Goal: Answer question/provide support: Share knowledge or assist other users

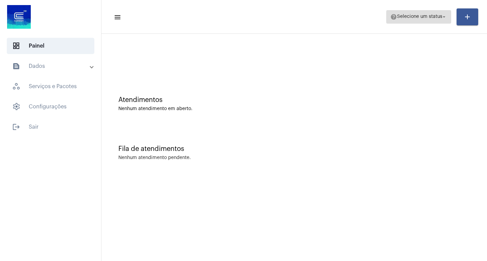
click at [435, 17] on span "Selecione um status" at bounding box center [419, 17] width 45 height 5
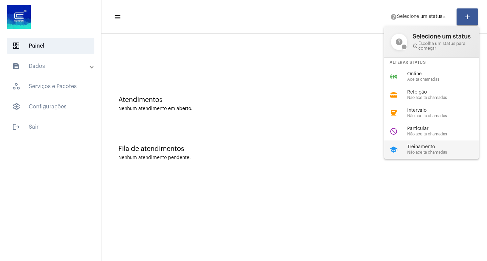
click at [420, 149] on span "Treinamento" at bounding box center [445, 147] width 77 height 5
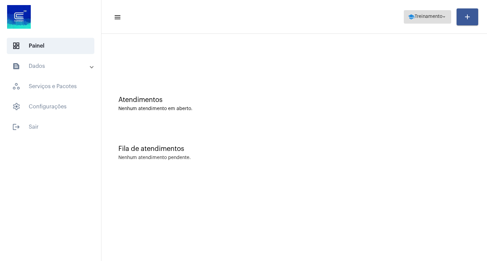
click at [426, 17] on span "Treinamento" at bounding box center [428, 17] width 28 height 5
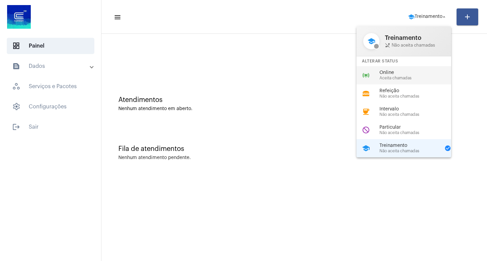
click at [401, 74] on span "Online" at bounding box center [417, 72] width 77 height 5
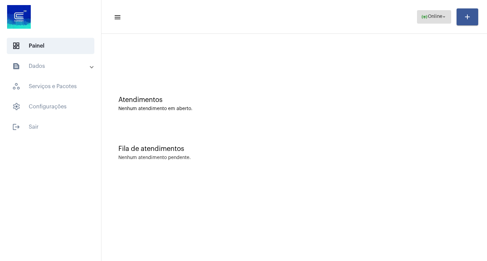
click at [432, 16] on span "Online" at bounding box center [435, 17] width 15 height 5
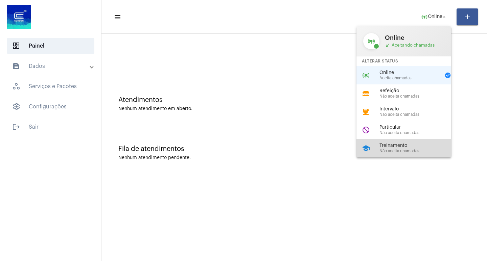
click at [379, 145] on div "school Treinamento Não aceita chamadas" at bounding box center [408, 148] width 105 height 18
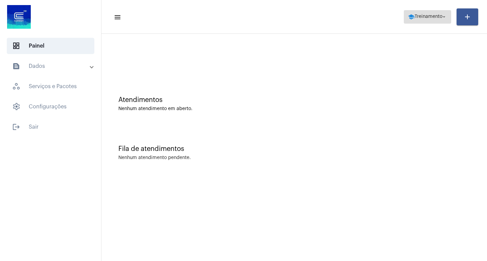
click at [425, 17] on span "Treinamento" at bounding box center [428, 17] width 28 height 5
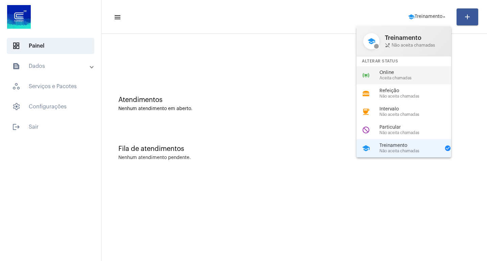
click at [392, 76] on span "Aceita chamadas" at bounding box center [417, 78] width 77 height 4
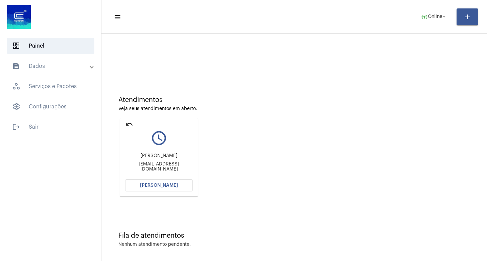
click at [149, 185] on span "[PERSON_NAME]" at bounding box center [159, 185] width 38 height 5
click at [165, 185] on span "[PERSON_NAME]" at bounding box center [159, 185] width 38 height 5
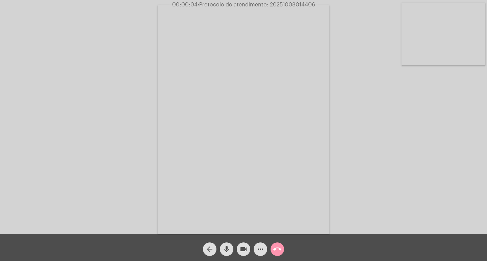
click at [223, 248] on mat-icon "mic" at bounding box center [226, 249] width 8 height 8
click at [223, 252] on mat-icon "mic_off" at bounding box center [226, 249] width 8 height 8
click at [222, 249] on button "mic" at bounding box center [227, 250] width 14 height 14
click at [227, 248] on mat-icon "mic_off" at bounding box center [226, 249] width 8 height 8
click at [259, 253] on mat-icon "more_horiz" at bounding box center [260, 249] width 8 height 8
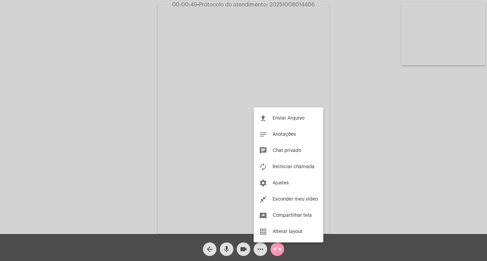
click at [137, 128] on div at bounding box center [243, 130] width 487 height 261
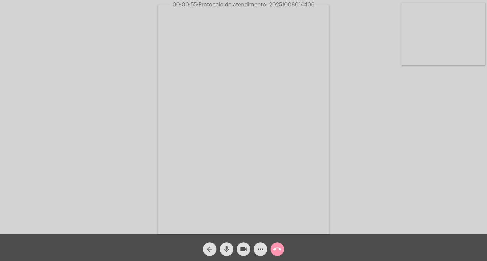
click at [228, 249] on mat-icon "mic" at bounding box center [226, 249] width 8 height 8
click at [283, 5] on span "• Protocolo do atendimento: 20251008014406" at bounding box center [255, 4] width 118 height 5
copy span "20251008014406"
click at [261, 251] on mat-icon "more_horiz" at bounding box center [260, 249] width 8 height 8
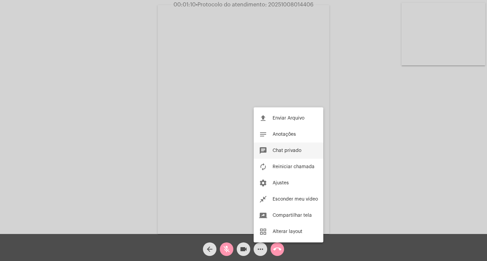
click at [295, 152] on span "Chat privado" at bounding box center [286, 150] width 29 height 5
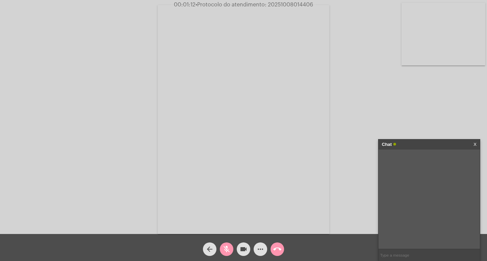
click at [395, 253] on input "text" at bounding box center [428, 255] width 101 height 12
paste input "20251008014406"
type input "PROTOCOLO: 20251008014406"
click at [223, 247] on mat-icon "mic_off" at bounding box center [226, 249] width 8 height 8
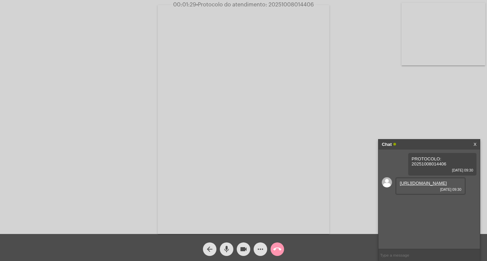
click at [420, 186] on link "https://neft-transfer-bucket.s3.amazonaws.com/temp-296ede10-61b8-95d7-3d61-be7b…" at bounding box center [423, 183] width 47 height 5
click at [227, 244] on span "mic" at bounding box center [226, 250] width 8 height 14
drag, startPoint x: 243, startPoint y: 247, endPoint x: 242, endPoint y: 238, distance: 9.1
click at [243, 247] on mat-icon "videocam" at bounding box center [243, 249] width 8 height 8
click at [240, 248] on mat-icon "videocam_off" at bounding box center [243, 249] width 8 height 8
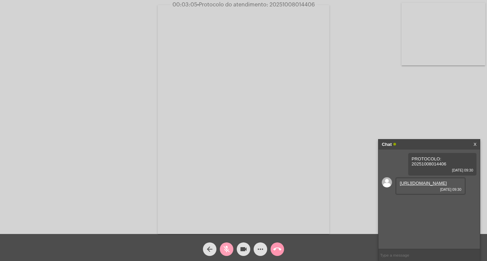
click at [224, 248] on mat-icon "mic_off" at bounding box center [226, 249] width 8 height 8
click at [231, 251] on button "mic" at bounding box center [227, 250] width 14 height 14
click at [230, 251] on mat-icon "mic_off" at bounding box center [226, 249] width 8 height 8
click at [226, 250] on mat-icon "mic" at bounding box center [226, 249] width 8 height 8
click at [231, 249] on button "mic_off" at bounding box center [227, 250] width 14 height 14
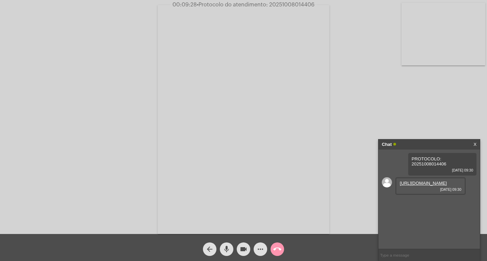
click at [243, 248] on mat-icon "videocam" at bounding box center [243, 249] width 8 height 8
click at [224, 246] on mat-icon "mic" at bounding box center [226, 249] width 8 height 8
click at [225, 248] on mat-icon "mic_off" at bounding box center [226, 249] width 8 height 8
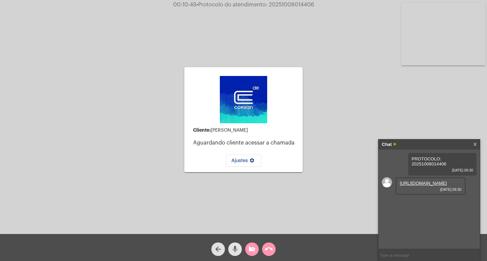
click at [233, 246] on mat-icon "mic" at bounding box center [235, 249] width 8 height 8
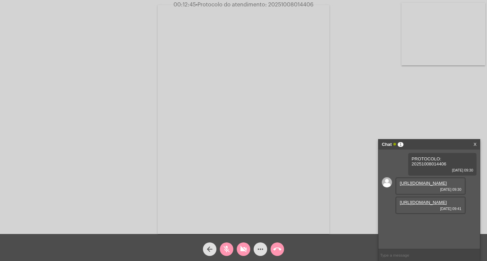
click at [227, 249] on mat-icon "mic_off" at bounding box center [226, 249] width 8 height 8
click at [228, 248] on mat-icon "mic" at bounding box center [226, 249] width 8 height 8
click at [423, 205] on link "https://neft-transfer-bucket.s3.amazonaws.com/temp-c45e351d-d088-8b2d-79d6-e901…" at bounding box center [423, 202] width 47 height 5
click at [221, 249] on button "mic_off" at bounding box center [227, 250] width 14 height 14
click at [245, 250] on mat-icon "videocam_off" at bounding box center [243, 249] width 8 height 8
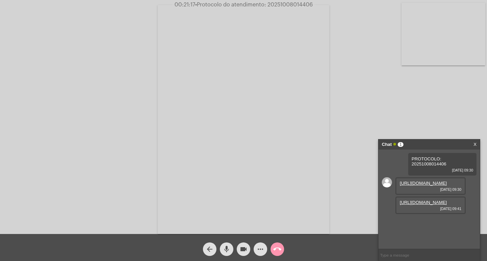
click at [245, 249] on mat-icon "videocam" at bounding box center [243, 249] width 8 height 8
click at [222, 249] on button "mic" at bounding box center [227, 250] width 14 height 14
click at [277, 250] on mat-icon "call_end" at bounding box center [277, 249] width 8 height 8
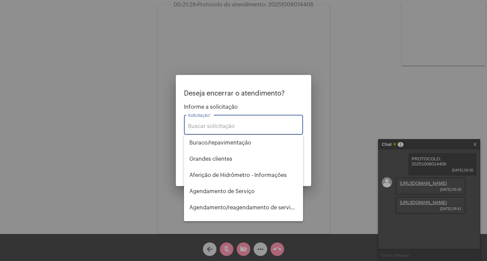
click at [222, 126] on input "Solicitação *" at bounding box center [243, 126] width 111 height 6
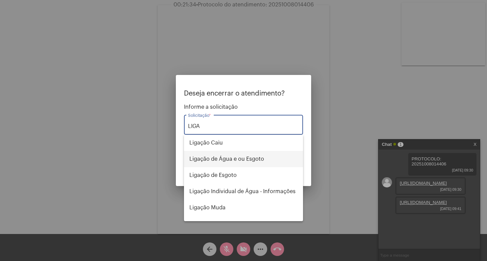
click at [221, 158] on span "Ligação de Água e ou Esgoto" at bounding box center [243, 159] width 108 height 16
type input "Ligação de Água e ou Esgoto"
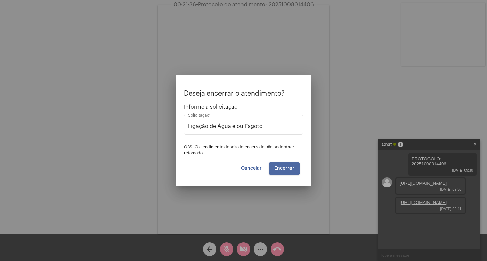
click at [284, 168] on span "Encerrar" at bounding box center [284, 168] width 20 height 5
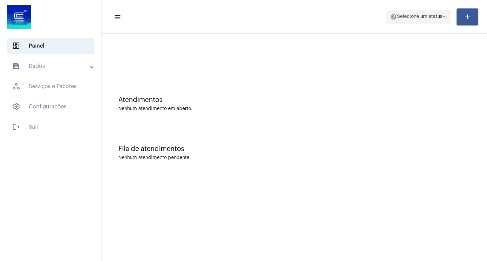
click at [410, 15] on span "Selecione um status" at bounding box center [419, 17] width 45 height 5
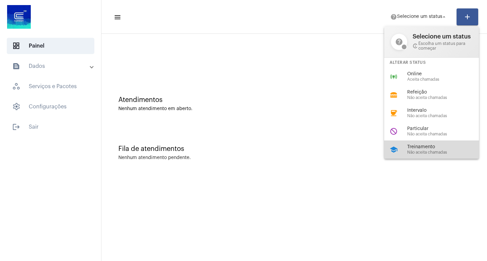
click at [422, 147] on span "Treinamento" at bounding box center [445, 147] width 77 height 5
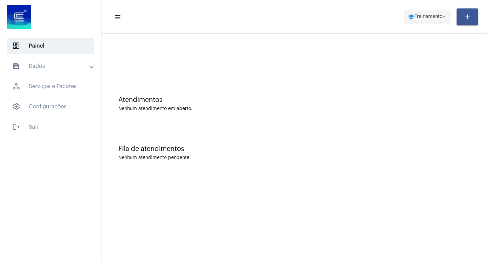
click at [439, 17] on span "Treinamento" at bounding box center [428, 17] width 28 height 5
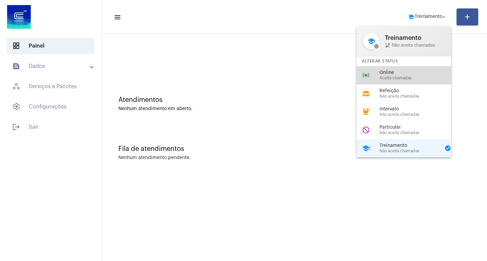
click at [400, 74] on span "Online" at bounding box center [417, 72] width 77 height 5
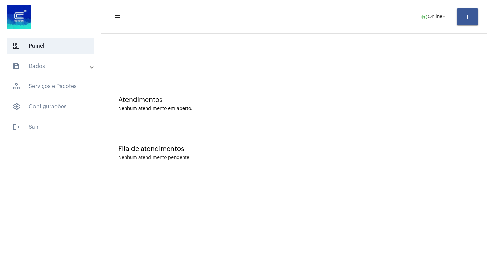
click at [39, 68] on mat-panel-title "text_snippet_outlined Dados" at bounding box center [51, 66] width 78 height 8
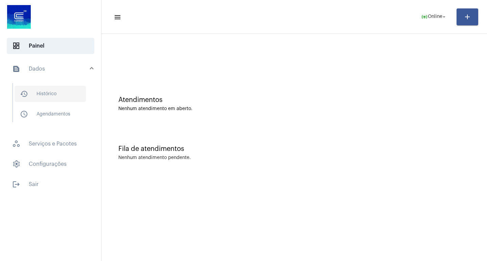
click at [79, 98] on span "history_outlined Histórico" at bounding box center [50, 94] width 71 height 16
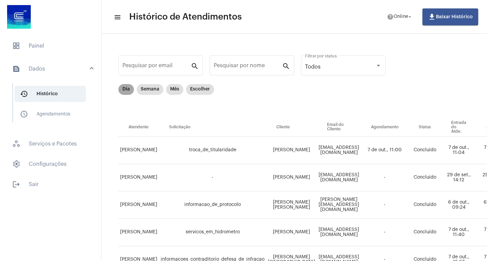
click at [133, 89] on mat-chip "Dia" at bounding box center [126, 89] width 16 height 11
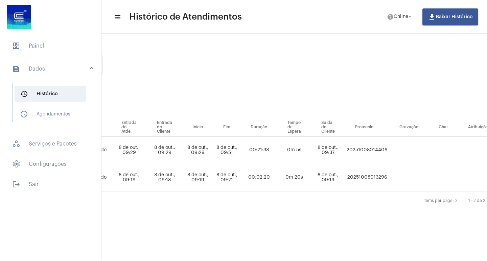
scroll to position [0, 285]
click at [371, 149] on td "20251008014406" at bounding box center [365, 150] width 44 height 27
copy td "20251008014406"
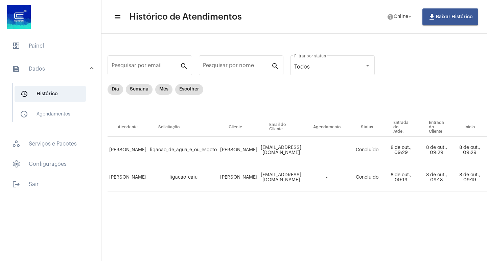
scroll to position [0, 0]
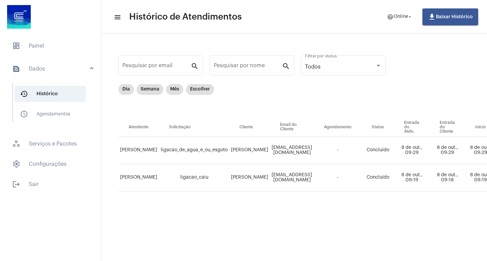
click at [43, 69] on mat-panel-title "text_snippet_outlined Dados" at bounding box center [51, 69] width 78 height 8
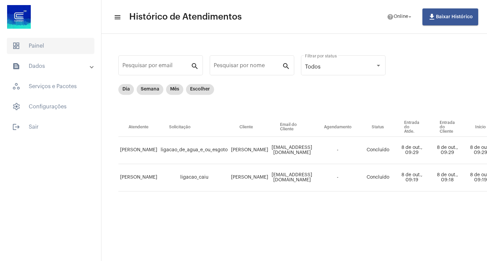
click at [44, 47] on span "dashboard Painel" at bounding box center [51, 46] width 88 height 16
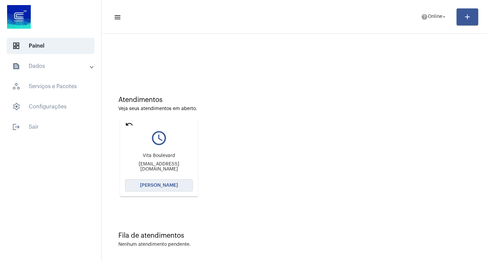
click at [166, 186] on span "[PERSON_NAME]" at bounding box center [159, 185] width 38 height 5
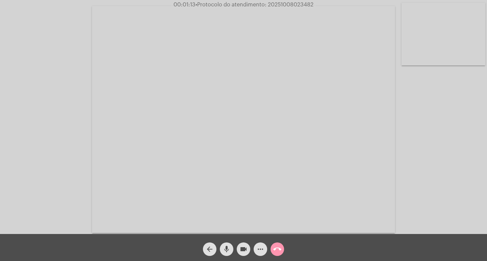
click at [227, 251] on mat-icon "mic" at bounding box center [226, 249] width 8 height 8
click at [228, 248] on mat-icon "mic_off" at bounding box center [226, 249] width 8 height 8
click at [82, 56] on div "Acessando Câmera e Microfone..." at bounding box center [243, 119] width 485 height 234
click at [225, 249] on mat-icon "mic" at bounding box center [226, 249] width 8 height 8
click at [227, 249] on mat-icon "mic_off" at bounding box center [226, 249] width 8 height 8
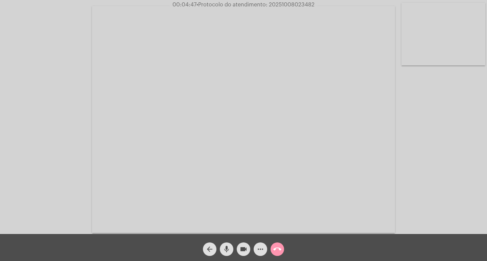
click at [222, 249] on mat-icon "mic" at bounding box center [226, 249] width 8 height 8
click at [227, 246] on mat-icon "mic_off" at bounding box center [226, 249] width 8 height 8
click at [227, 251] on mat-icon "mic" at bounding box center [226, 249] width 8 height 8
click at [228, 249] on mat-icon "mic_off" at bounding box center [226, 249] width 8 height 8
click at [228, 248] on mat-icon "mic" at bounding box center [226, 249] width 8 height 8
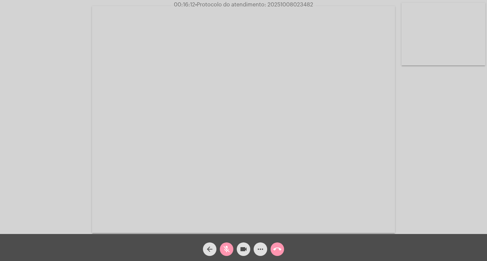
click at [228, 250] on mat-icon "mic_off" at bounding box center [226, 249] width 8 height 8
click at [243, 251] on mat-icon "videocam" at bounding box center [243, 249] width 8 height 8
click at [225, 249] on mat-icon "mic" at bounding box center [226, 249] width 8 height 8
click at [278, 251] on mat-icon "call_end" at bounding box center [277, 249] width 8 height 8
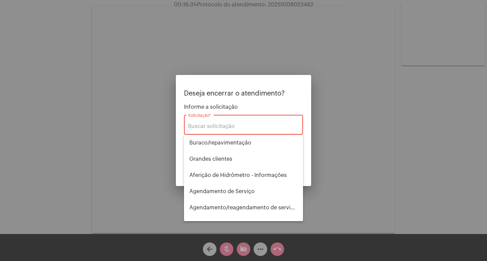
click at [249, 126] on input "Solicitação *" at bounding box center [243, 126] width 111 height 6
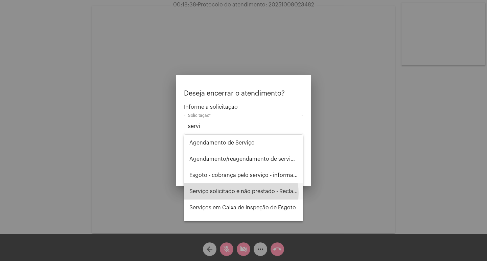
click at [240, 193] on span "Serviço solicitado e não prestado - Reclamação" at bounding box center [243, 192] width 108 height 16
type input "Serviço solicitado e não prestado - Reclamação"
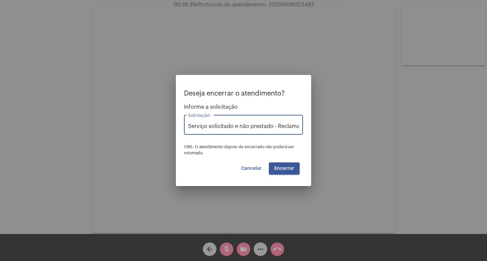
scroll to position [0, 9]
click at [286, 170] on span "Encerrar" at bounding box center [284, 168] width 20 height 5
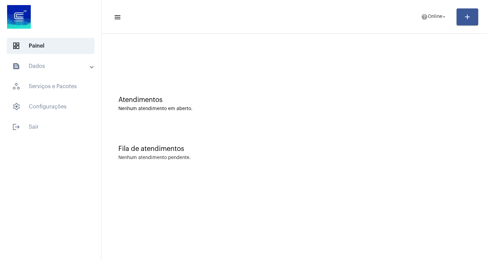
click at [72, 64] on mat-panel-title "text_snippet_outlined Dados" at bounding box center [51, 66] width 78 height 8
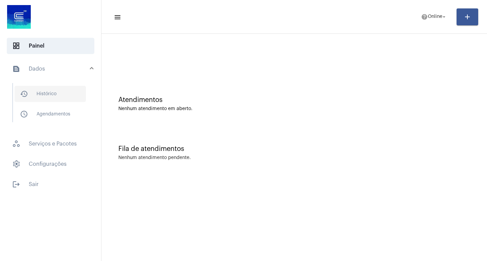
click at [75, 92] on span "history_outlined Histórico" at bounding box center [50, 94] width 71 height 16
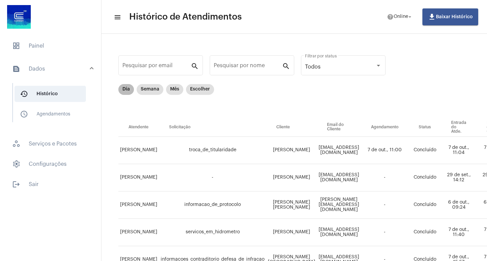
drag, startPoint x: 126, startPoint y: 91, endPoint x: 120, endPoint y: 93, distance: 5.8
click at [126, 91] on mat-chip "Dia" at bounding box center [126, 89] width 16 height 11
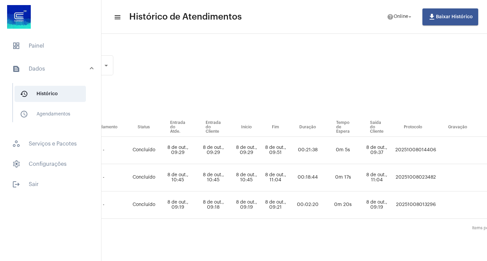
scroll to position [0, 277]
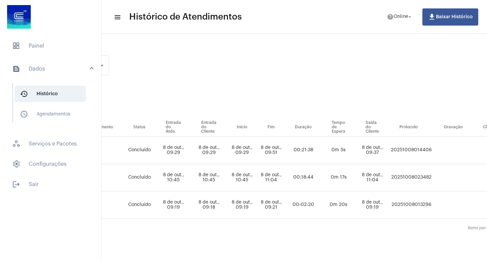
click at [433, 174] on td "20251008023482" at bounding box center [411, 177] width 44 height 27
copy td "20251008023482"
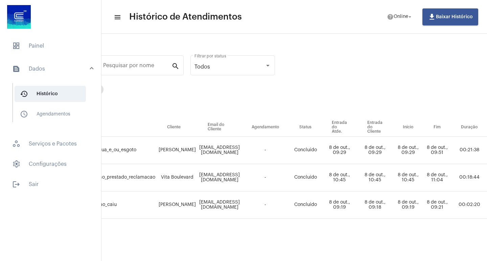
scroll to position [0, 0]
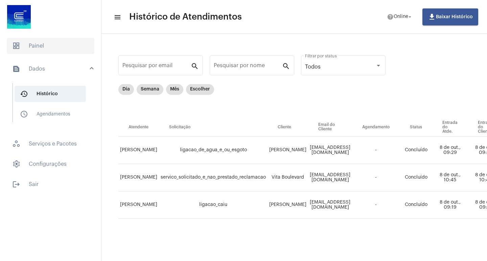
click at [47, 46] on span "dashboard Painel" at bounding box center [51, 46] width 88 height 16
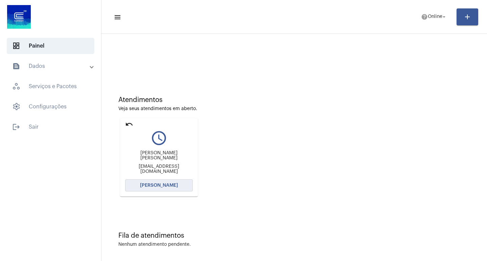
click at [152, 183] on span "[PERSON_NAME]" at bounding box center [159, 185] width 38 height 5
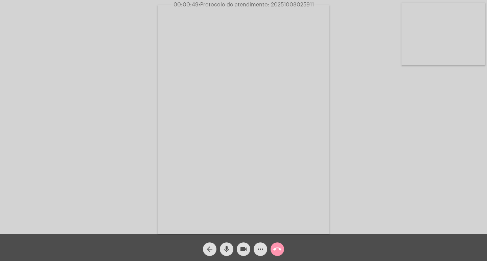
click at [293, 5] on span "• Protocolo do atendimento: 20251008025911" at bounding box center [255, 4] width 115 height 5
click at [259, 251] on mat-icon "more_horiz" at bounding box center [260, 249] width 8 height 8
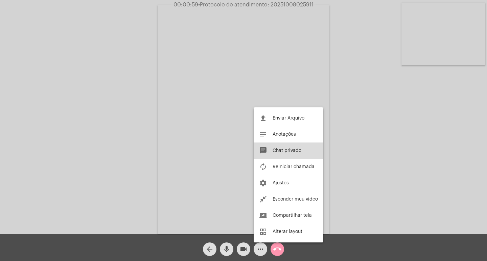
click at [291, 151] on span "Chat privado" at bounding box center [286, 150] width 29 height 5
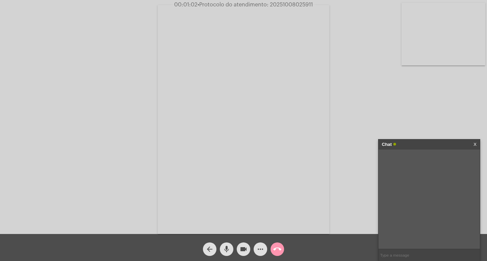
click at [415, 255] on input "text" at bounding box center [428, 255] width 101 height 12
paste input "20251008025911"
type input "protocolo: 20251008025911"
click at [262, 250] on mat-icon "more_horiz" at bounding box center [260, 249] width 8 height 8
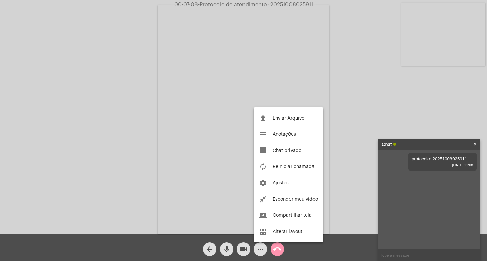
click at [141, 159] on div at bounding box center [243, 130] width 487 height 261
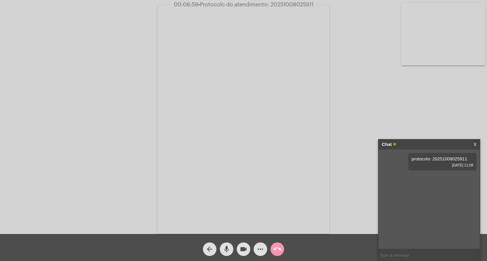
click at [281, 3] on span "• Protocolo do atendimento: 20251008025911" at bounding box center [255, 4] width 115 height 5
copy span "20251008025911"
click at [244, 248] on mat-icon "videocam" at bounding box center [243, 249] width 8 height 8
click at [230, 248] on mat-icon "mic" at bounding box center [226, 249] width 8 height 8
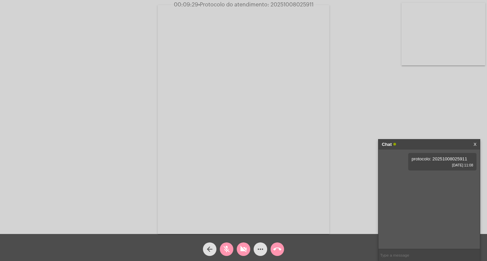
click at [284, 248] on div "call_end" at bounding box center [277, 247] width 17 height 17
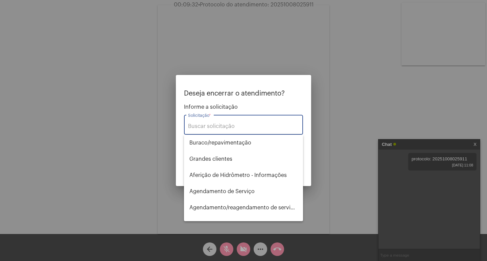
click at [238, 127] on input "Solicitação *" at bounding box center [243, 126] width 111 height 6
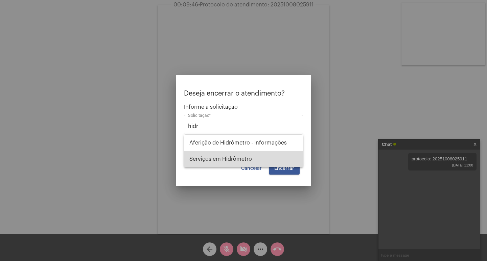
click at [222, 158] on span "Serviços em Hidrômetro" at bounding box center [243, 159] width 108 height 16
type input "Serviços em Hidrômetro"
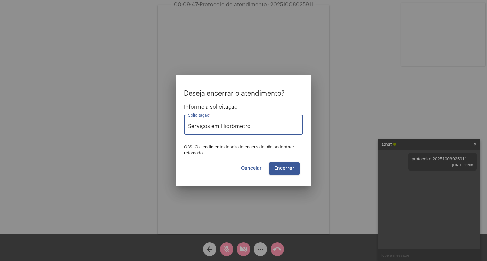
click at [277, 171] on button "Encerrar" at bounding box center [284, 169] width 31 height 12
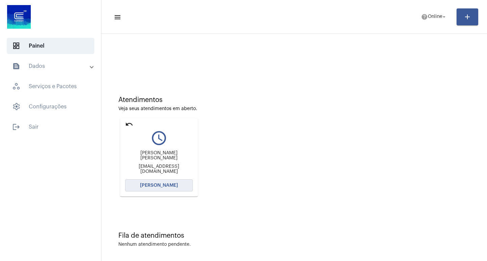
click at [158, 183] on button "[PERSON_NAME]" at bounding box center [159, 186] width 68 height 12
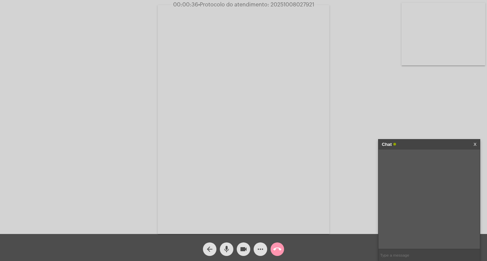
click at [418, 127] on div "Acessando Câmera e Microfone..." at bounding box center [243, 119] width 485 height 234
click at [224, 246] on mat-icon "mic" at bounding box center [226, 249] width 8 height 8
click at [227, 248] on mat-icon "mic_off" at bounding box center [226, 249] width 8 height 8
click at [228, 247] on mat-icon "mic" at bounding box center [226, 249] width 8 height 8
click at [419, 162] on link "[URL][DOMAIN_NAME]" at bounding box center [423, 159] width 47 height 5
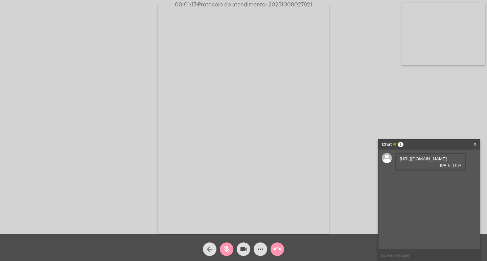
click at [228, 248] on mat-icon "mic_off" at bounding box center [226, 249] width 8 height 8
click at [419, 181] on link "[URL][DOMAIN_NAME]" at bounding box center [423, 178] width 47 height 5
click at [425, 200] on link "[URL][DOMAIN_NAME]" at bounding box center [423, 197] width 47 height 5
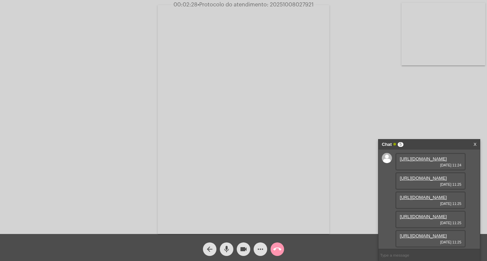
click at [429, 234] on link "[URL][DOMAIN_NAME]" at bounding box center [423, 236] width 47 height 5
click at [423, 235] on link "[URL][DOMAIN_NAME]" at bounding box center [423, 237] width 47 height 5
click at [242, 248] on mat-icon "videocam" at bounding box center [243, 249] width 8 height 8
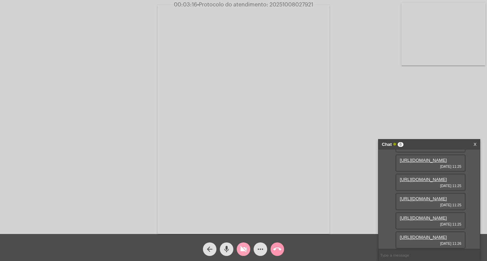
click at [240, 248] on mat-icon "videocam_off" at bounding box center [243, 249] width 8 height 8
click at [240, 248] on mat-icon "videocam" at bounding box center [243, 249] width 8 height 8
click at [227, 248] on mat-icon "mic" at bounding box center [226, 249] width 8 height 8
click at [225, 247] on mat-icon "mic_off" at bounding box center [226, 249] width 8 height 8
click at [244, 247] on mat-icon "videocam_off" at bounding box center [243, 249] width 8 height 8
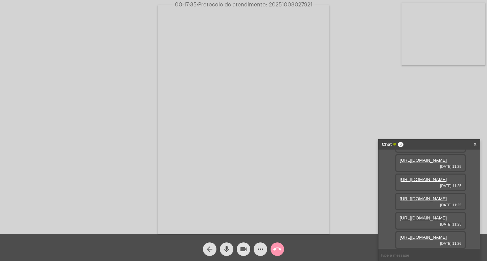
click at [242, 249] on mat-icon "videocam" at bounding box center [243, 249] width 8 height 8
click at [228, 248] on mat-icon "mic" at bounding box center [226, 249] width 8 height 8
click at [227, 250] on mat-icon "mic_off" at bounding box center [226, 249] width 8 height 8
click at [241, 250] on mat-icon "videocam_off" at bounding box center [243, 249] width 8 height 8
click at [421, 255] on input "text" at bounding box center [428, 255] width 101 height 12
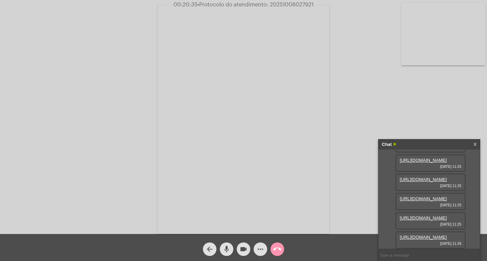
click at [225, 248] on mat-icon "mic" at bounding box center [226, 249] width 8 height 8
click at [223, 251] on mat-icon "mic_off" at bounding box center [226, 249] width 8 height 8
click at [225, 250] on mat-icon "mic" at bounding box center [226, 249] width 8 height 8
click at [245, 248] on mat-icon "videocam" at bounding box center [243, 249] width 8 height 8
click at [241, 245] on span "videocam_off" at bounding box center [243, 250] width 8 height 14
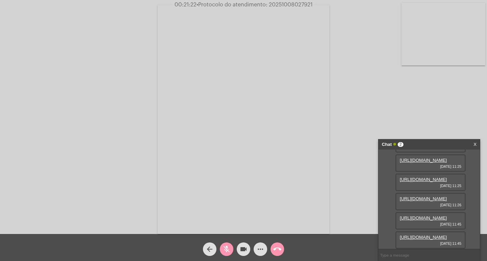
scroll to position [178, 0]
click at [228, 252] on mat-icon "mic_off" at bounding box center [226, 249] width 8 height 8
click at [243, 251] on mat-icon "videocam" at bounding box center [243, 249] width 8 height 8
click at [225, 249] on mat-icon "mic" at bounding box center [226, 249] width 8 height 8
click at [431, 235] on link "[URL][DOMAIN_NAME]" at bounding box center [423, 237] width 47 height 5
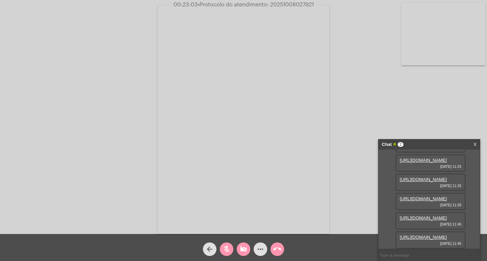
click at [465, 113] on div "Acessando Câmera e Microfone..." at bounding box center [243, 119] width 485 height 234
click at [425, 216] on link "[URL][DOMAIN_NAME]" at bounding box center [423, 218] width 47 height 5
click at [224, 249] on mat-icon "mic_off" at bounding box center [226, 249] width 8 height 8
click at [244, 250] on mat-icon "videocam_off" at bounding box center [243, 249] width 8 height 8
click at [247, 249] on button "videocam" at bounding box center [244, 250] width 14 height 14
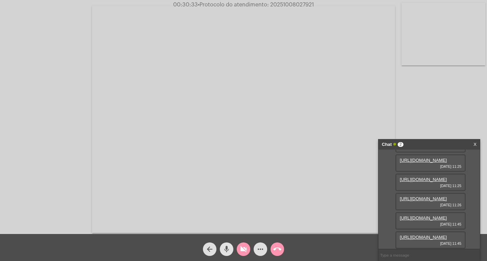
click at [221, 249] on button "mic" at bounding box center [227, 250] width 14 height 14
click at [247, 251] on mat-icon "videocam_off" at bounding box center [243, 249] width 8 height 8
click at [228, 250] on mat-icon "mic_off" at bounding box center [226, 249] width 8 height 8
click at [413, 235] on link "[URL][DOMAIN_NAME]" at bounding box center [423, 237] width 47 height 5
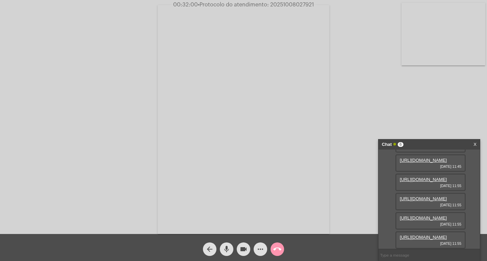
scroll to position [316, 0]
click at [452, 115] on div "Acessando Câmera e Microfone..." at bounding box center [243, 119] width 485 height 234
click at [424, 235] on link "[URL][DOMAIN_NAME]" at bounding box center [423, 237] width 47 height 5
click at [455, 90] on div "Acessando Câmera e Microfone..." at bounding box center [243, 119] width 485 height 234
click at [423, 216] on link "[URL][DOMAIN_NAME]" at bounding box center [423, 218] width 47 height 5
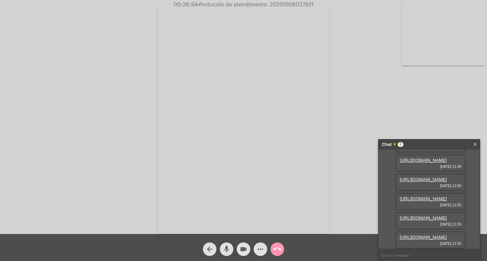
click at [243, 248] on mat-icon "videocam" at bounding box center [243, 249] width 8 height 8
click at [225, 249] on mat-icon "mic" at bounding box center [226, 249] width 8 height 8
click at [271, 249] on button "call_end" at bounding box center [277, 250] width 14 height 14
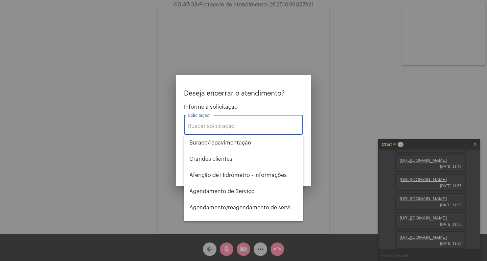
click at [224, 125] on input "Solicitação *" at bounding box center [243, 126] width 111 height 6
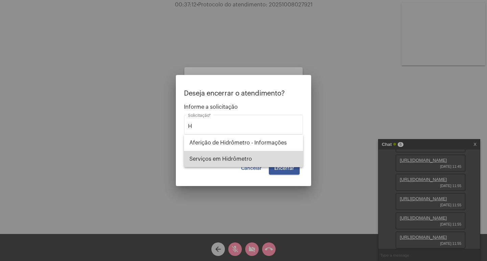
click at [218, 158] on span "Serviços em Hidrômetro" at bounding box center [243, 159] width 108 height 16
type input "Serviços em Hidrômetro"
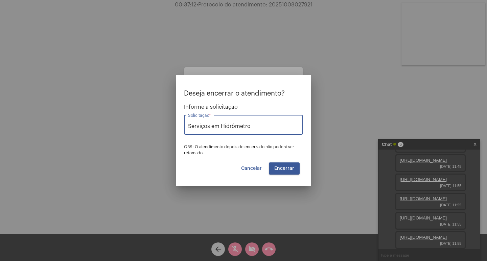
click at [288, 169] on span "Encerrar" at bounding box center [284, 168] width 20 height 5
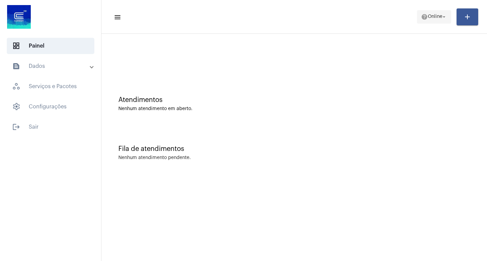
click at [428, 17] on span "Online" at bounding box center [435, 17] width 15 height 5
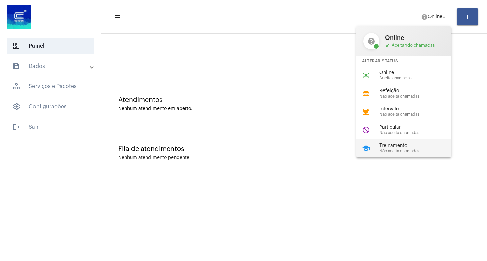
click at [401, 145] on span "Treinamento" at bounding box center [417, 145] width 77 height 5
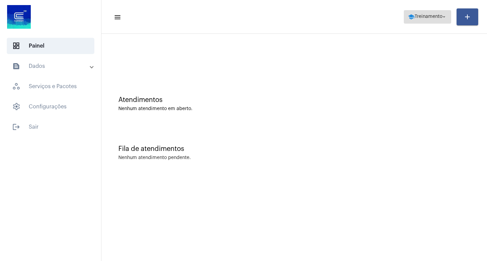
click at [431, 18] on span "Treinamento" at bounding box center [428, 17] width 28 height 5
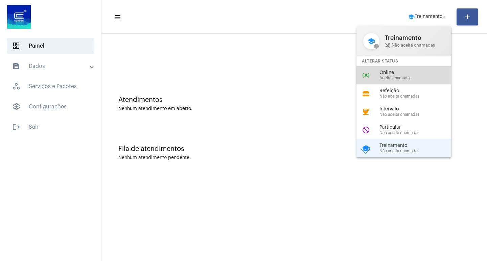
click at [394, 75] on span "Online" at bounding box center [417, 72] width 77 height 5
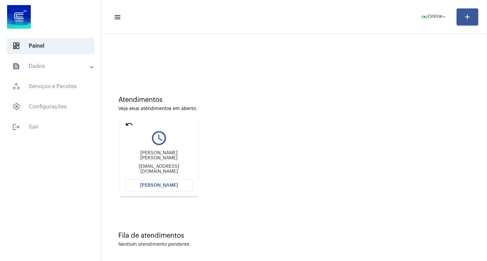
click at [160, 184] on span "[PERSON_NAME]" at bounding box center [159, 185] width 38 height 5
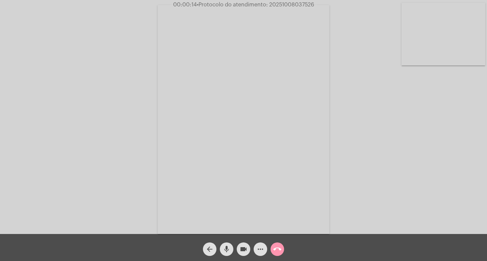
click at [230, 246] on mat-icon "mic" at bounding box center [226, 249] width 8 height 8
click at [228, 249] on mat-icon "mic_off" at bounding box center [226, 249] width 8 height 8
click at [224, 250] on mat-icon "mic" at bounding box center [226, 249] width 8 height 8
click at [245, 251] on mat-icon "videocam" at bounding box center [243, 249] width 8 height 8
click at [243, 249] on mat-icon "videocam_off" at bounding box center [243, 249] width 8 height 8
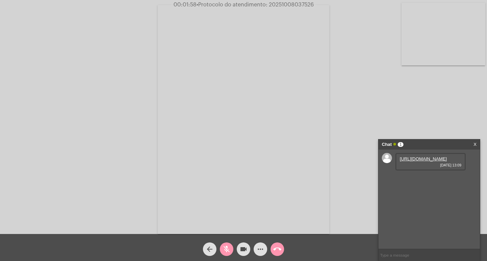
click at [422, 162] on link "[URL][DOMAIN_NAME]" at bounding box center [423, 159] width 47 height 5
click at [426, 181] on link "[URL][DOMAIN_NAME]" at bounding box center [423, 178] width 47 height 5
click at [421, 200] on link "[URL][DOMAIN_NAME]" at bounding box center [423, 197] width 47 height 5
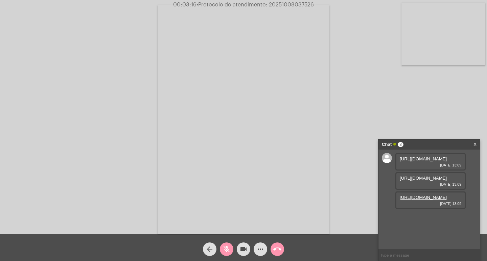
click at [228, 249] on mat-icon "mic_off" at bounding box center [226, 249] width 8 height 8
click at [225, 251] on mat-icon "mic" at bounding box center [226, 249] width 8 height 8
click at [428, 200] on link "[URL][DOMAIN_NAME]" at bounding box center [423, 197] width 47 height 5
click at [228, 249] on mat-icon "mic_off" at bounding box center [226, 249] width 8 height 8
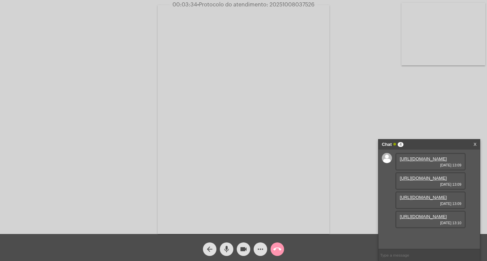
scroll to position [32, 0]
click at [423, 219] on link "[URL][DOMAIN_NAME]" at bounding box center [423, 216] width 47 height 5
click at [224, 246] on mat-icon "mic" at bounding box center [226, 249] width 8 height 8
click at [434, 234] on link "[URL][DOMAIN_NAME]" at bounding box center [423, 236] width 47 height 5
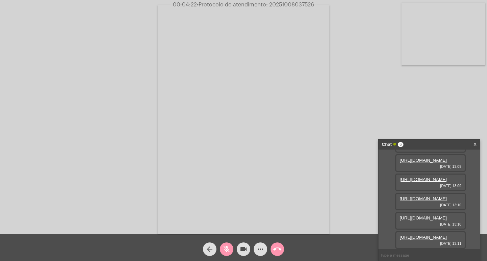
scroll to position [109, 0]
click at [224, 250] on mat-icon "mic_off" at bounding box center [226, 249] width 8 height 8
click at [431, 235] on link "[URL][DOMAIN_NAME]" at bounding box center [423, 237] width 47 height 5
click at [230, 250] on mat-icon "mic" at bounding box center [226, 249] width 8 height 8
click at [434, 235] on link "[URL][DOMAIN_NAME]" at bounding box center [423, 237] width 47 height 5
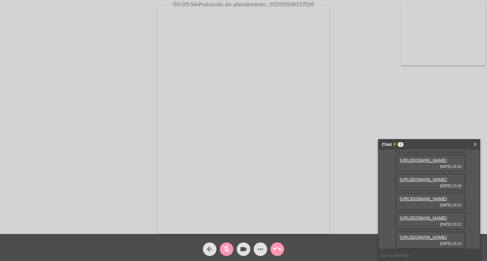
scroll to position [144, 0]
click at [226, 247] on mat-icon "mic_off" at bounding box center [226, 249] width 8 height 8
click at [426, 235] on link "[URL][DOMAIN_NAME]" at bounding box center [423, 237] width 47 height 5
click at [422, 216] on link "[URL][DOMAIN_NAME]" at bounding box center [423, 218] width 47 height 5
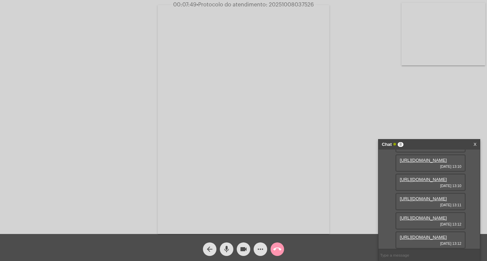
click at [226, 250] on mat-icon "mic" at bounding box center [226, 249] width 8 height 8
click at [228, 246] on mat-icon "mic_off" at bounding box center [226, 249] width 8 height 8
click at [243, 250] on mat-icon "videocam" at bounding box center [243, 249] width 8 height 8
click at [227, 250] on mat-icon "mic" at bounding box center [226, 249] width 8 height 8
click at [227, 250] on mat-icon "mic_off" at bounding box center [226, 249] width 8 height 8
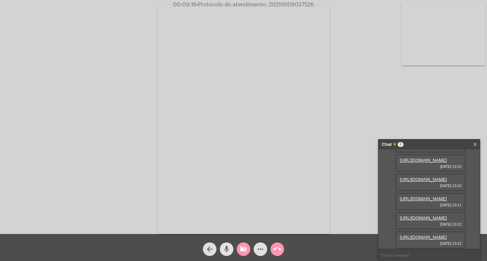
click at [227, 250] on mat-icon "mic" at bounding box center [226, 249] width 8 height 8
click at [228, 248] on mat-icon "mic_off" at bounding box center [226, 249] width 8 height 8
click at [245, 251] on mat-icon "videocam_off" at bounding box center [243, 249] width 8 height 8
click at [227, 250] on mat-icon "mic" at bounding box center [226, 249] width 8 height 8
click at [226, 249] on mat-icon "mic_off" at bounding box center [226, 249] width 8 height 8
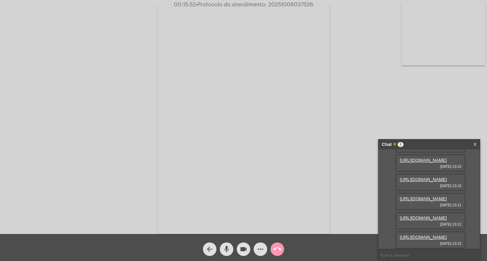
click at [229, 249] on mat-icon "mic" at bounding box center [226, 249] width 8 height 8
click at [228, 249] on mat-icon "mic_off" at bounding box center [226, 249] width 8 height 8
click at [226, 251] on mat-icon "mic_off" at bounding box center [226, 249] width 8 height 8
click at [241, 246] on mat-icon "videocam" at bounding box center [243, 249] width 8 height 8
click at [229, 250] on mat-icon "mic" at bounding box center [226, 249] width 8 height 8
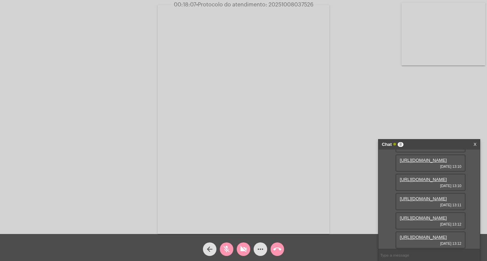
click at [279, 250] on mat-icon "call_end" at bounding box center [277, 249] width 8 height 8
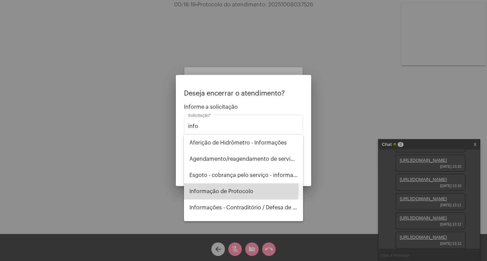
click at [239, 190] on span "Informação de Protocolo" at bounding box center [243, 192] width 108 height 16
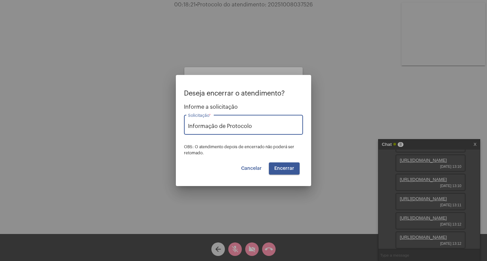
click at [258, 120] on div "Informação de Protocolo Solicitação *" at bounding box center [243, 124] width 111 height 21
click at [256, 127] on input "Informação de Protocolo" at bounding box center [243, 126] width 111 height 6
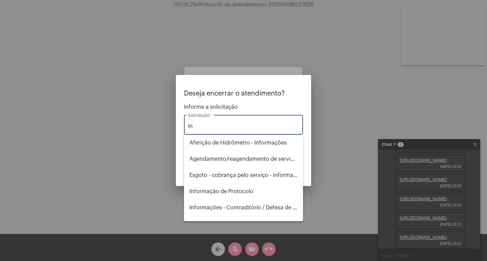
type input "I"
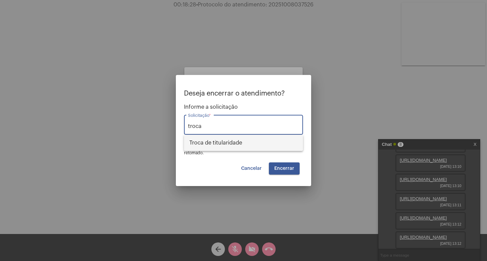
click at [245, 140] on span "Troca de titularidade" at bounding box center [243, 143] width 108 height 16
type input "Troca de titularidade"
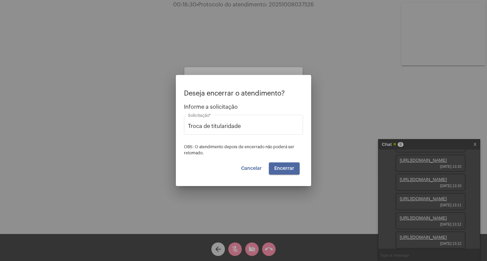
click at [287, 166] on span "Encerrar" at bounding box center [284, 168] width 20 height 5
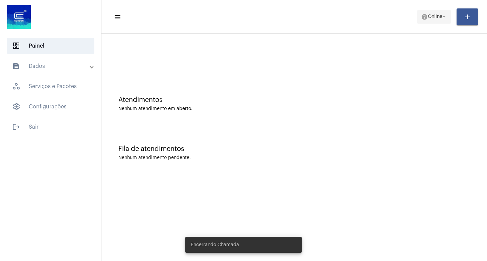
click at [430, 17] on span "Online" at bounding box center [435, 17] width 15 height 5
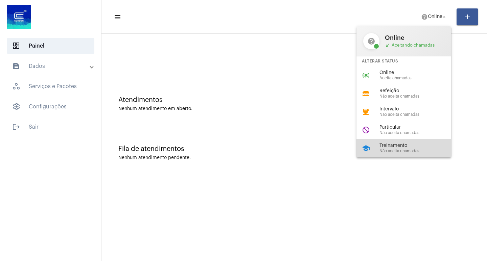
click at [393, 148] on span "Treinamento" at bounding box center [417, 145] width 77 height 5
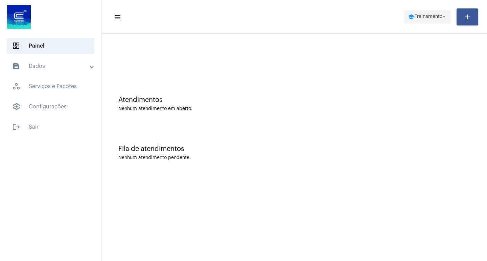
click at [442, 15] on mat-icon "arrow_drop_down" at bounding box center [444, 17] width 6 height 6
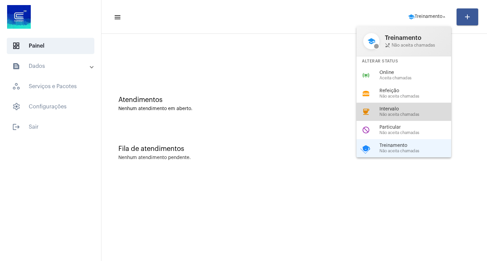
click at [386, 110] on span "Intervalo" at bounding box center [417, 109] width 77 height 5
